Goal: Task Accomplishment & Management: Complete application form

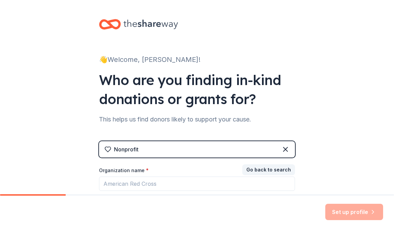
scroll to position [68, 0]
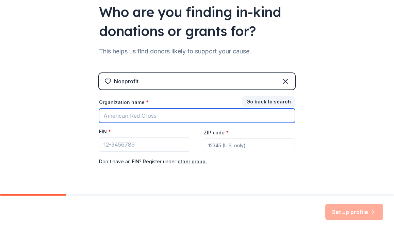
click at [123, 116] on input "Organization name *" at bounding box center [197, 116] width 196 height 14
type input "Upper [PERSON_NAME] Fire Department Charitable Trust"
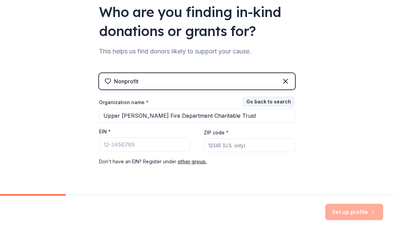
type input "19082"
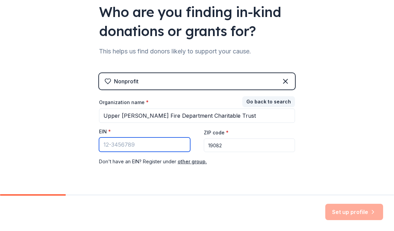
click at [153, 144] on input "EIN *" at bounding box center [144, 145] width 91 height 14
click at [69, 122] on div "👋 Welcome, Katelyn! Who are you finding in-kind donations or grants for? This h…" at bounding box center [197, 72] width 394 height 280
click at [122, 87] on div "Nonprofit" at bounding box center [197, 81] width 196 height 16
click at [122, 82] on div "Nonprofit" at bounding box center [126, 81] width 25 height 8
click at [285, 79] on icon at bounding box center [286, 81] width 8 height 8
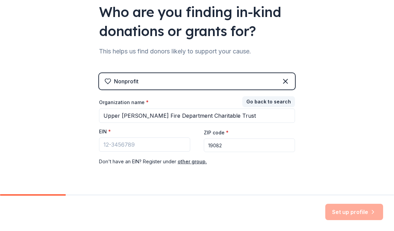
scroll to position [12, 0]
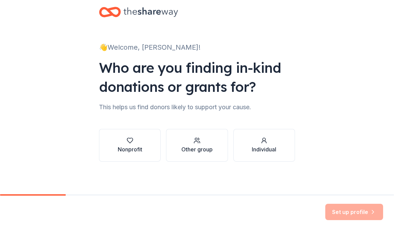
click at [210, 147] on div "Other group" at bounding box center [197, 149] width 31 height 8
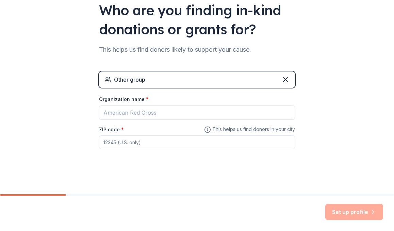
scroll to position [71, 0]
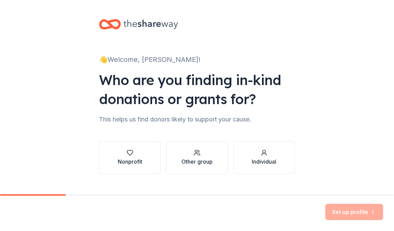
click at [136, 152] on div "button" at bounding box center [130, 153] width 25 height 7
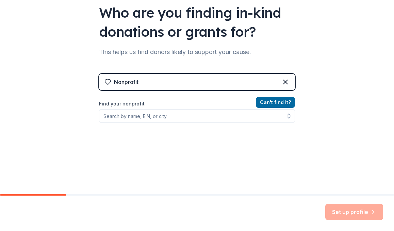
scroll to position [68, 0]
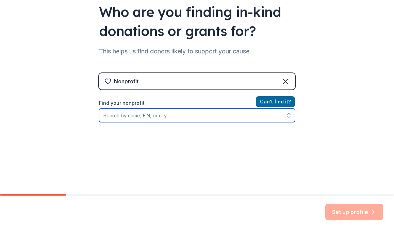
click at [140, 114] on input "Find your nonprofit" at bounding box center [197, 116] width 196 height 14
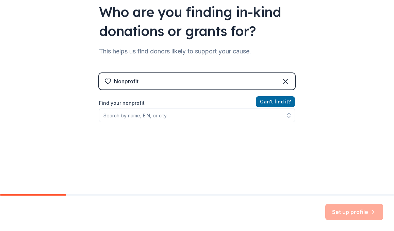
click at [265, 103] on button "Can ' t find it?" at bounding box center [275, 101] width 39 height 11
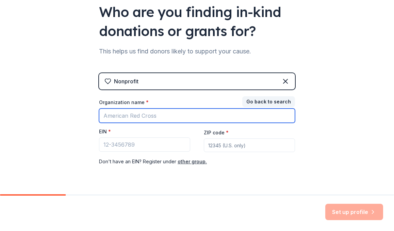
click at [142, 117] on input "Organization name *" at bounding box center [197, 116] width 196 height 14
type input "Upper [PERSON_NAME] Fire Department Charitable Trust"
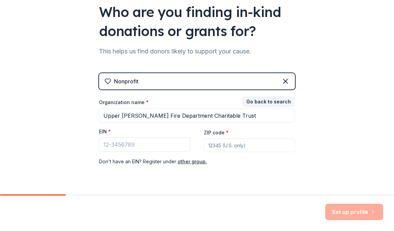
type input "19082"
